Goal: Information Seeking & Learning: Stay updated

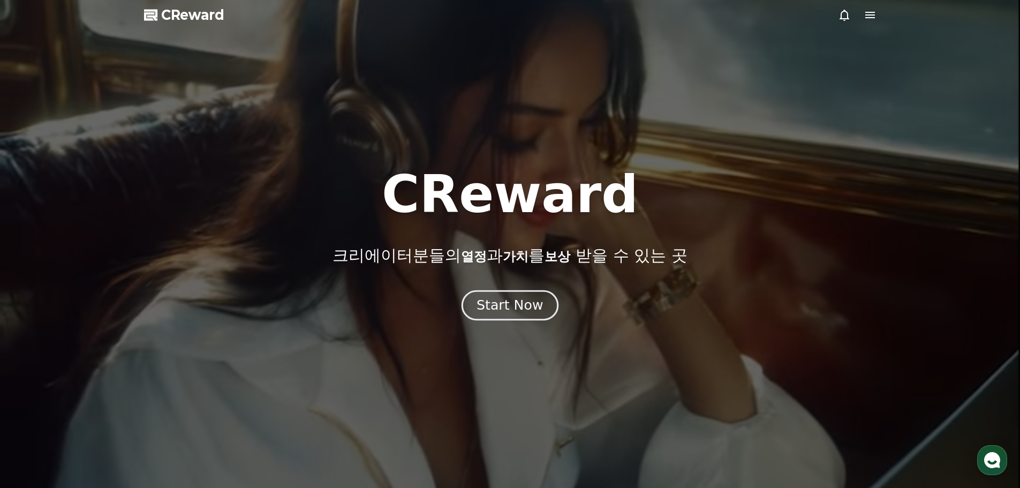
click at [528, 311] on div "Start Now" at bounding box center [510, 305] width 66 height 18
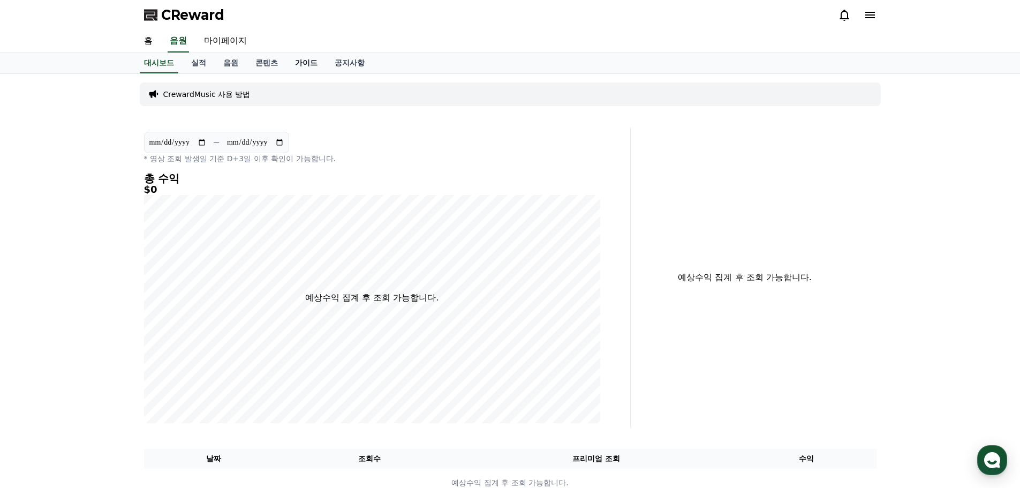
click at [301, 63] on link "가이드" at bounding box center [306, 63] width 40 height 20
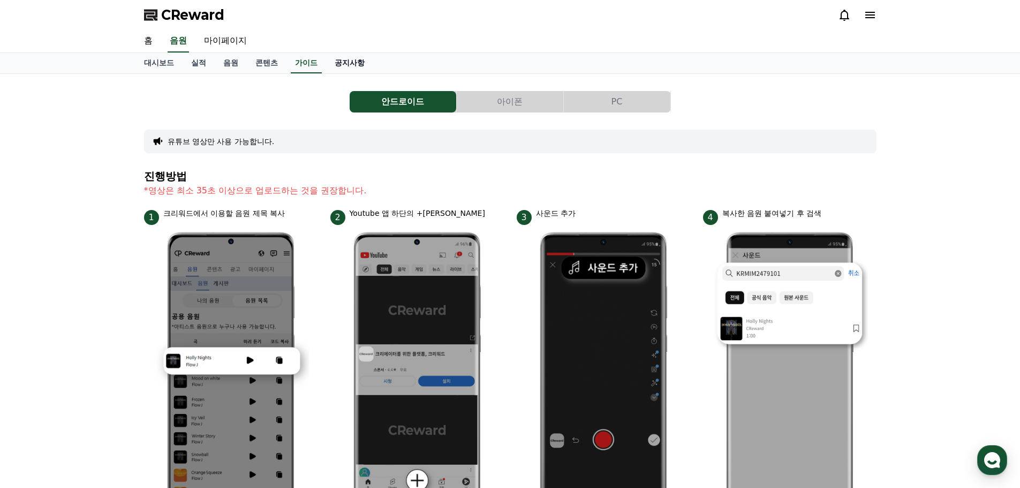
click at [351, 64] on link "공지사항" at bounding box center [349, 63] width 47 height 20
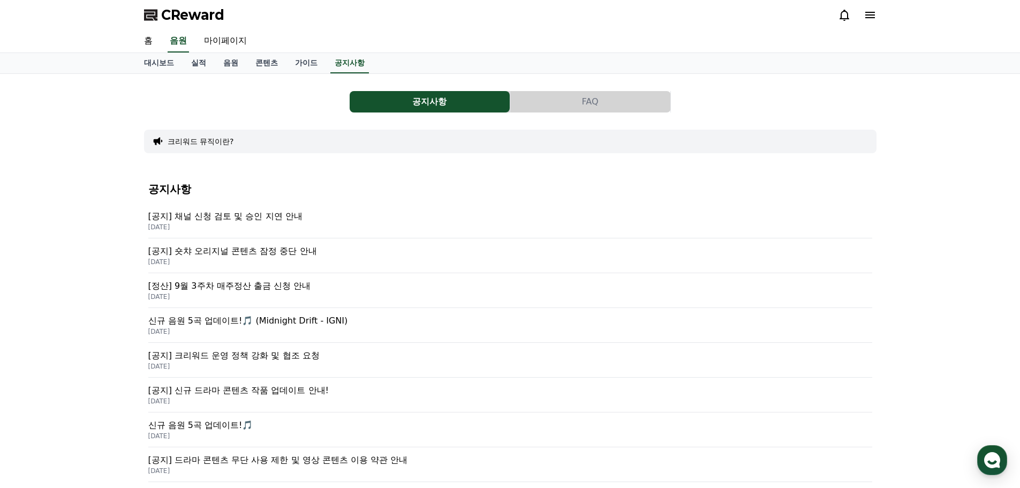
click at [245, 215] on p "[공지] 채널 신청 검토 및 승인 지연 안내" at bounding box center [510, 216] width 724 height 13
